Goal: Information Seeking & Learning: Learn about a topic

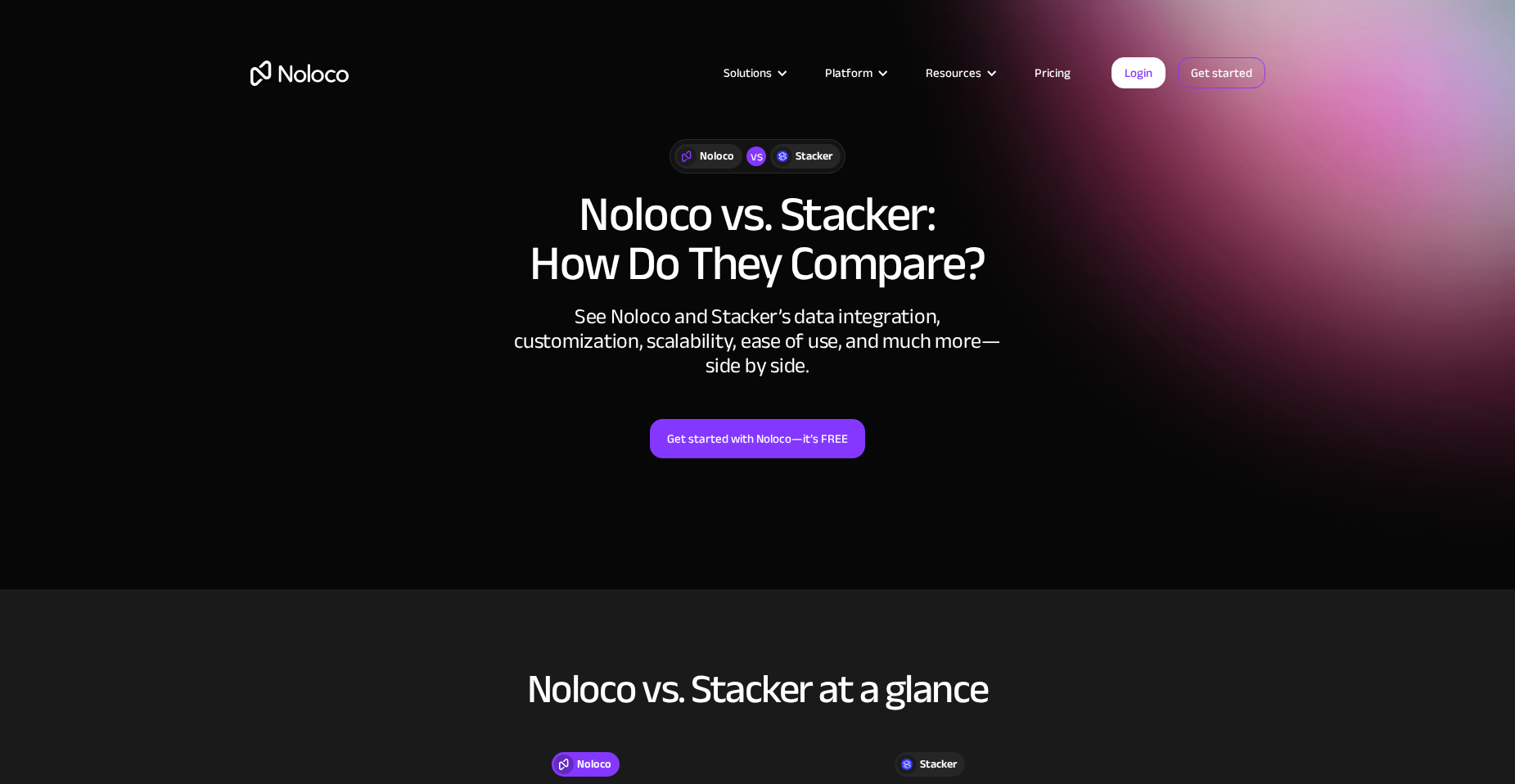
click at [0, 0] on link "Get started" at bounding box center [0, 0] width 0 height 0
click at [1063, 69] on link "Pricing" at bounding box center [1053, 73] width 77 height 21
